Goal: Task Accomplishment & Management: Use online tool/utility

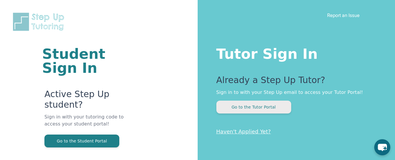
click at [247, 111] on button "Go to the Tutor Portal" at bounding box center [253, 107] width 75 height 13
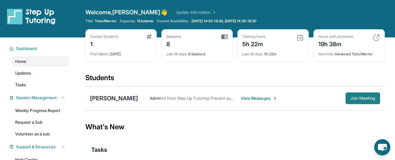
click at [354, 96] on span "Join Meeting" at bounding box center [362, 98] width 25 height 4
click at [257, 99] on span "View Messages" at bounding box center [259, 98] width 37 height 6
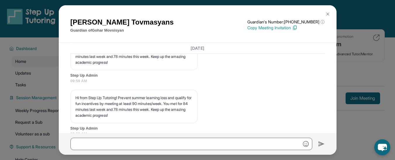
scroll to position [2195, 0]
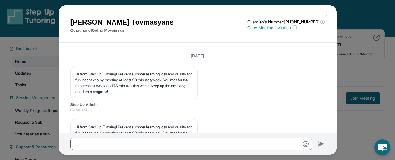
click at [325, 16] on img at bounding box center [327, 14] width 5 height 5
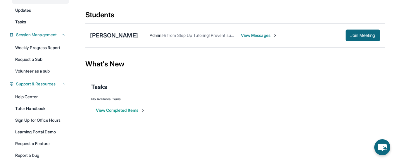
scroll to position [29, 0]
